Goal: Task Accomplishment & Management: Manage account settings

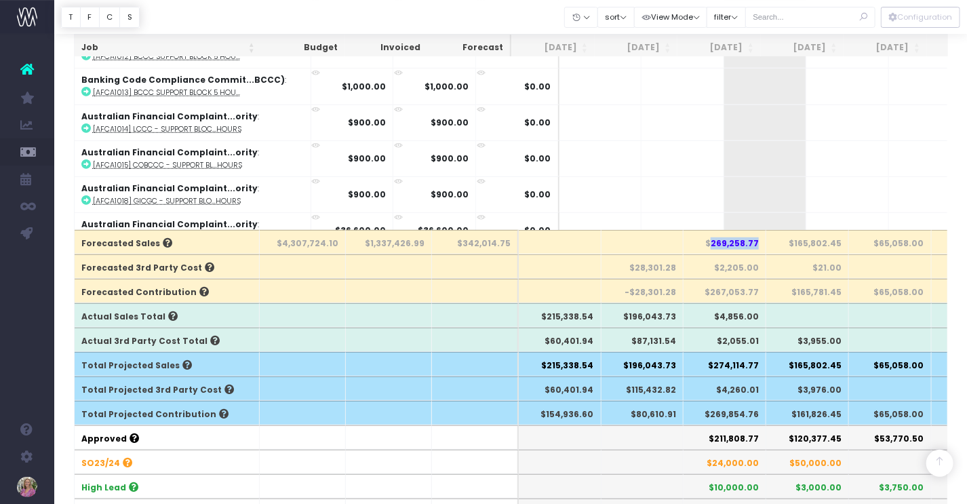
scroll to position [0, 113]
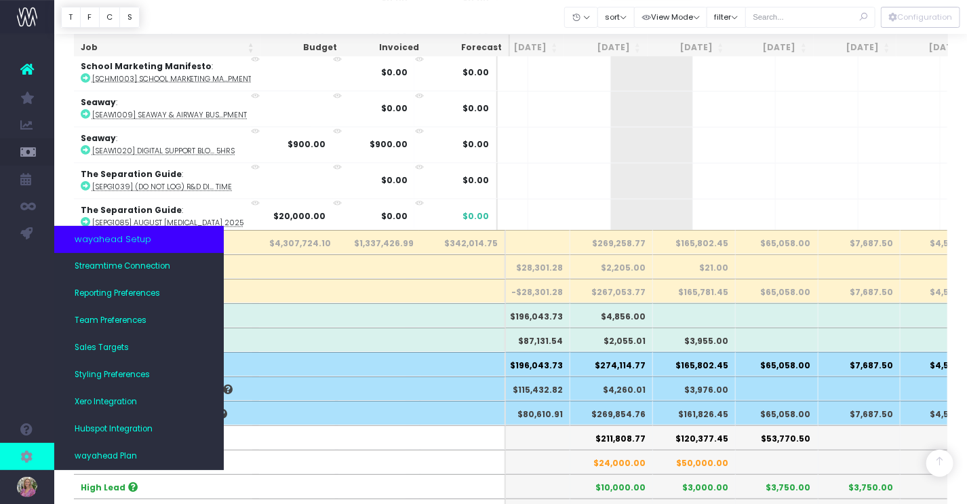
click at [24, 456] on icon at bounding box center [27, 456] width 14 height 15
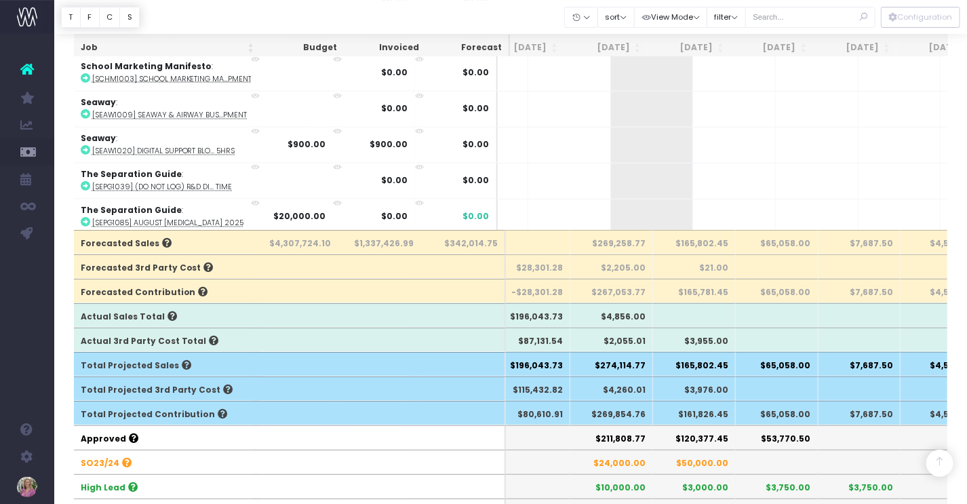
click at [121, 323] on span "Team Preferences" at bounding box center [98, 321] width 46 height 24
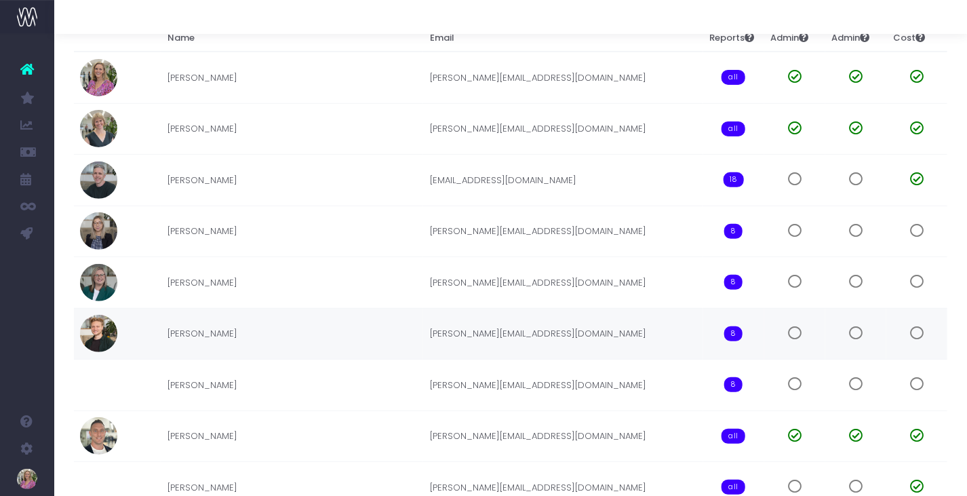
scroll to position [263, 0]
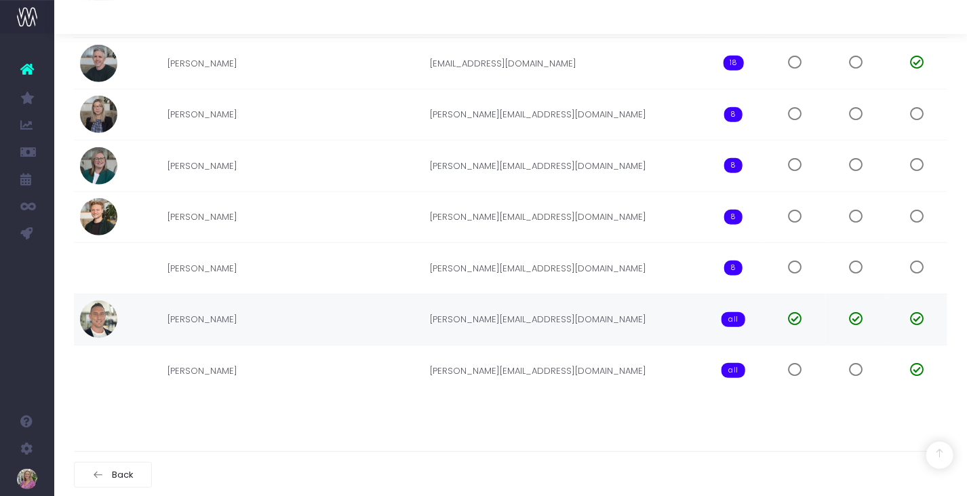
click at [191, 317] on td "[PERSON_NAME]" at bounding box center [292, 320] width 263 height 52
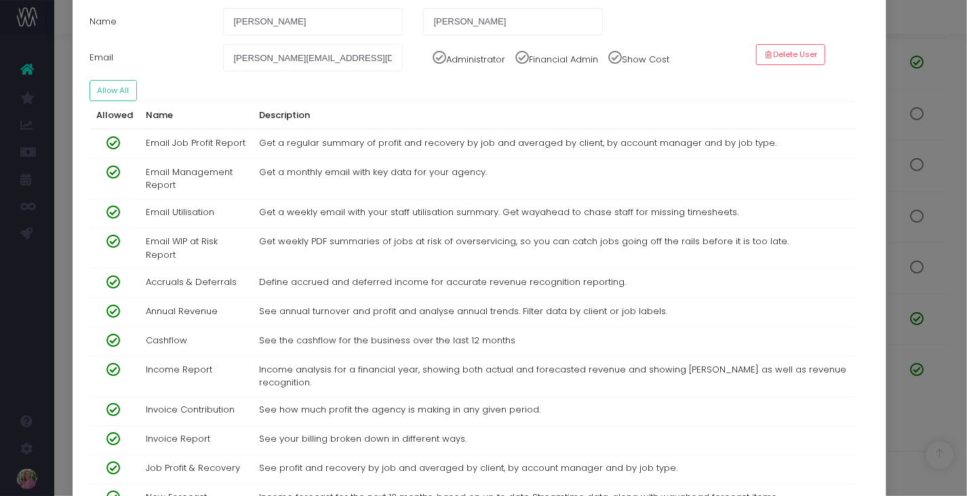
scroll to position [0, 0]
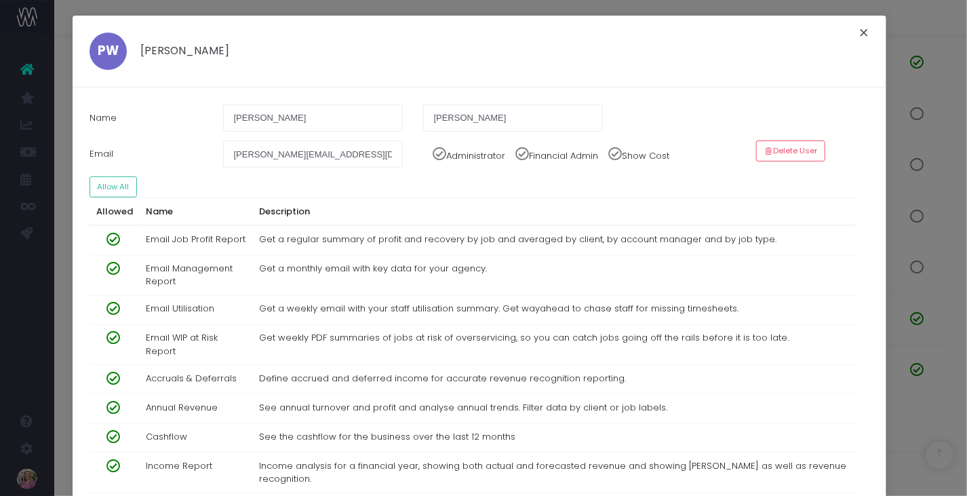
click at [860, 33] on button "×" at bounding box center [864, 35] width 28 height 22
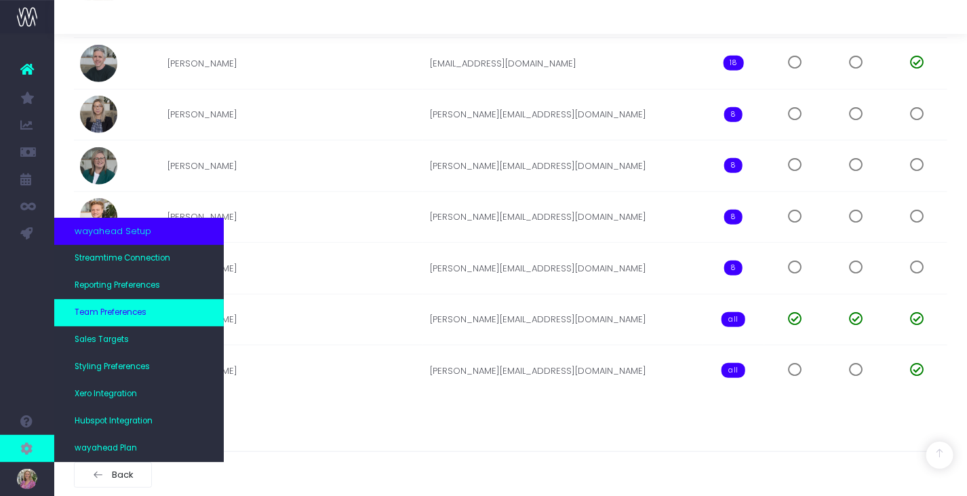
click at [111, 313] on span "Team Preferences" at bounding box center [111, 313] width 72 height 12
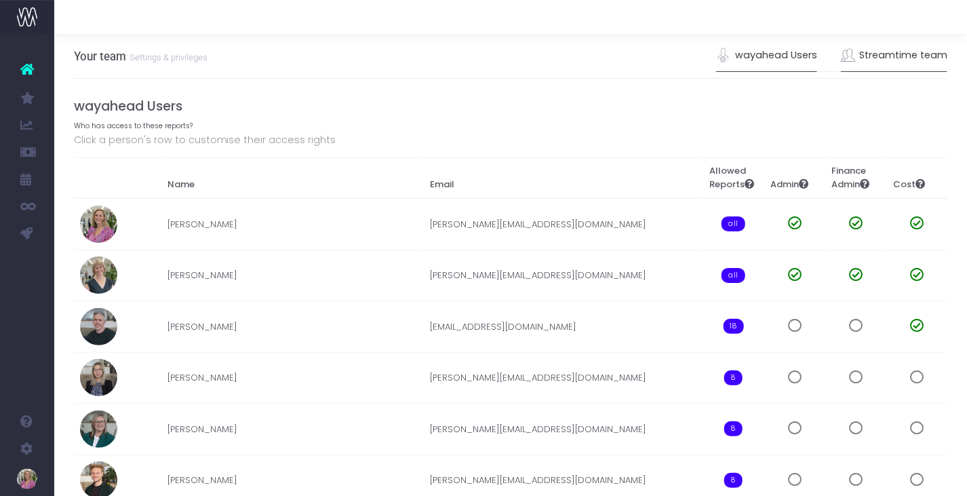
click at [898, 59] on link "Streamtime team" at bounding box center [894, 55] width 107 height 31
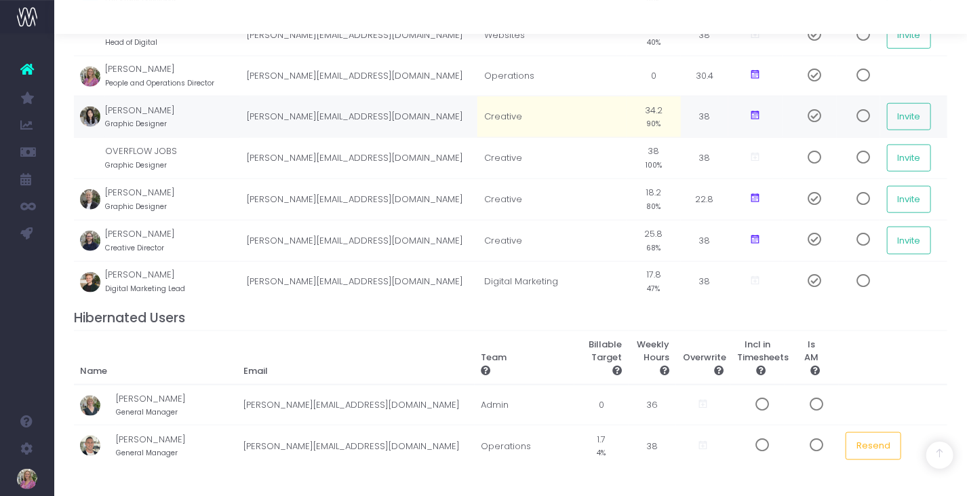
scroll to position [687, 0]
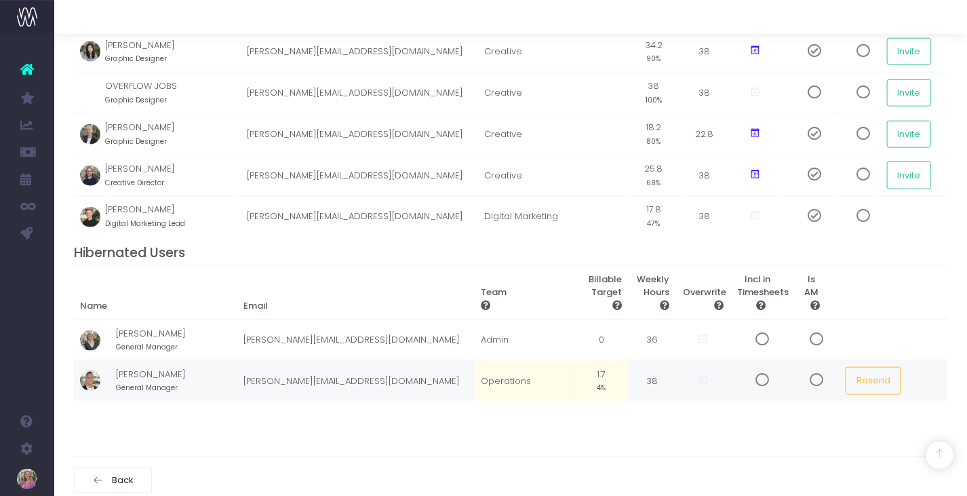
click at [504, 372] on td "Operations" at bounding box center [525, 380] width 100 height 41
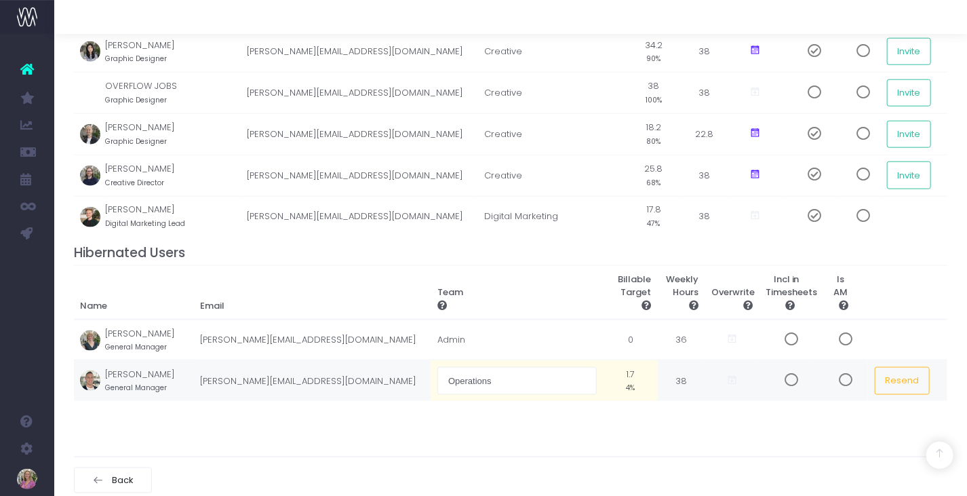
click at [610, 368] on td "1.7 4%" at bounding box center [631, 380] width 54 height 41
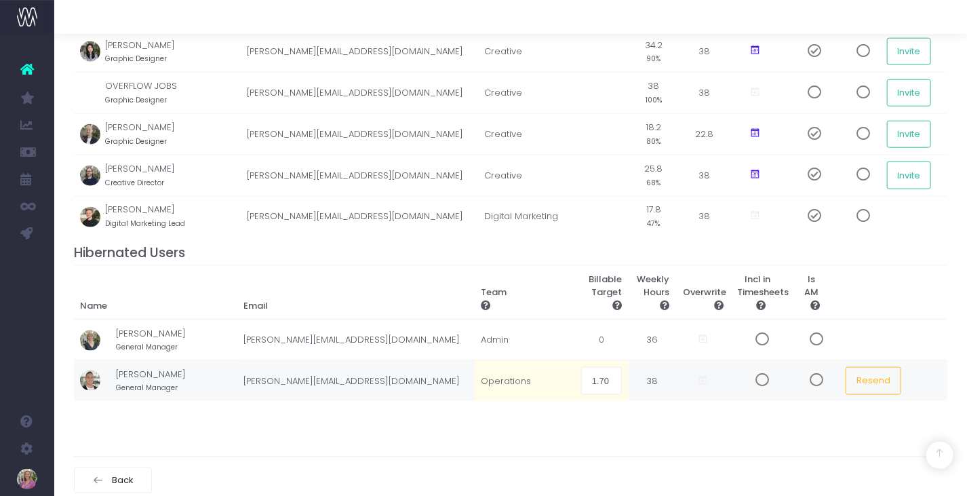
click at [451, 368] on td "[PERSON_NAME][EMAIL_ADDRESS][DOMAIN_NAME]" at bounding box center [355, 380] width 237 height 41
click at [723, 379] on td at bounding box center [703, 380] width 54 height 41
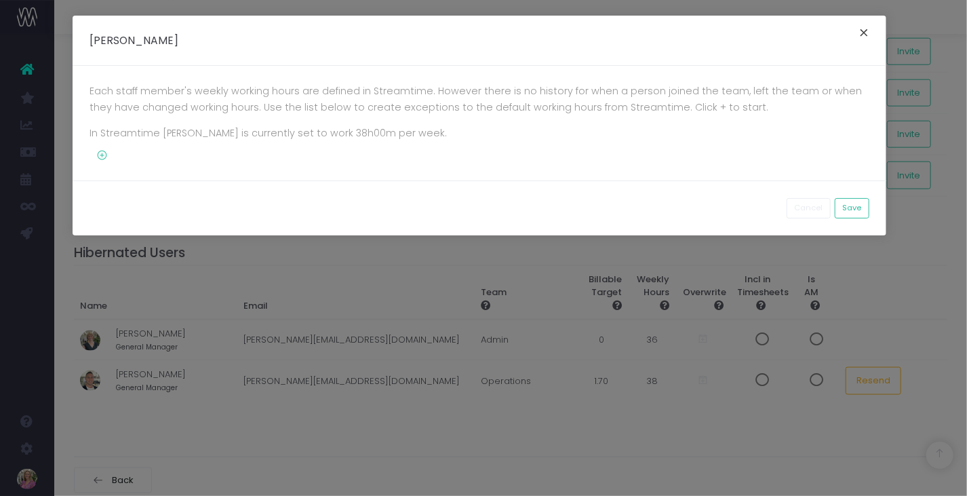
click at [866, 28] on button "×" at bounding box center [864, 35] width 28 height 22
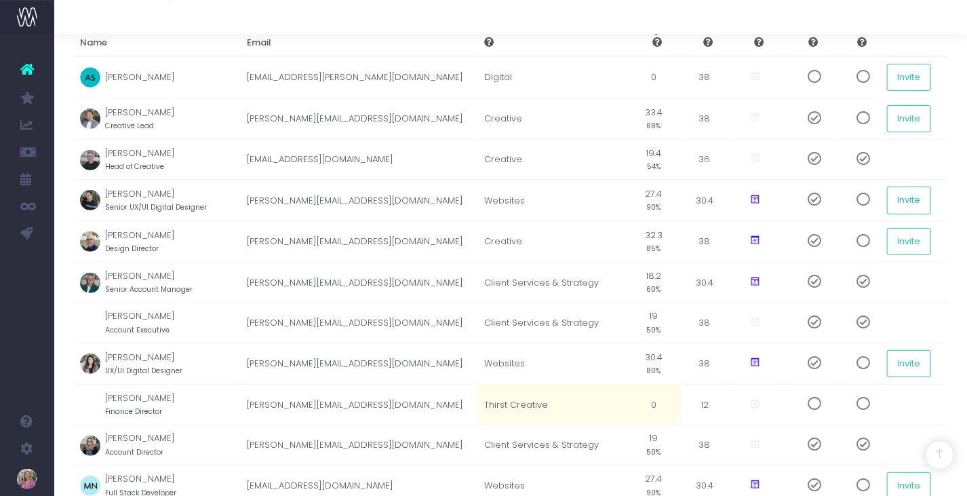
scroll to position [0, 0]
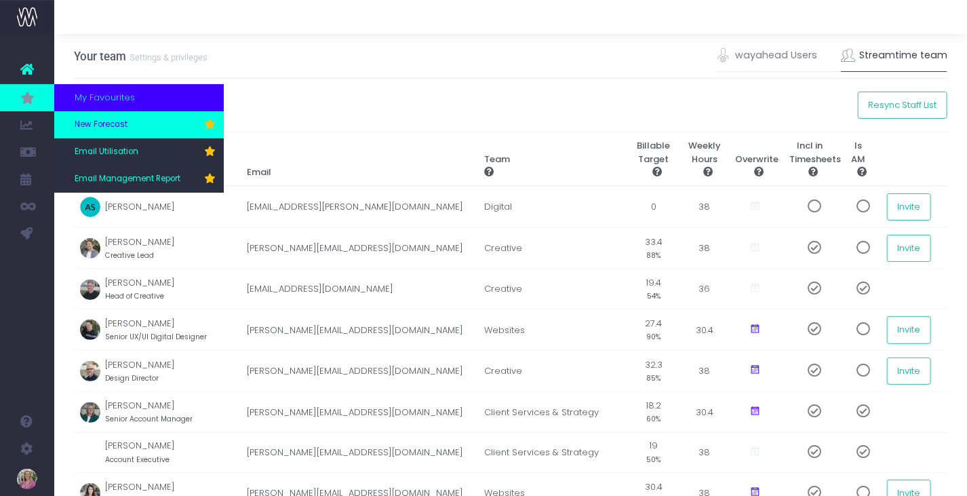
click at [104, 122] on span "New Forecast" at bounding box center [101, 125] width 53 height 12
